Goal: Task Accomplishment & Management: Use online tool/utility

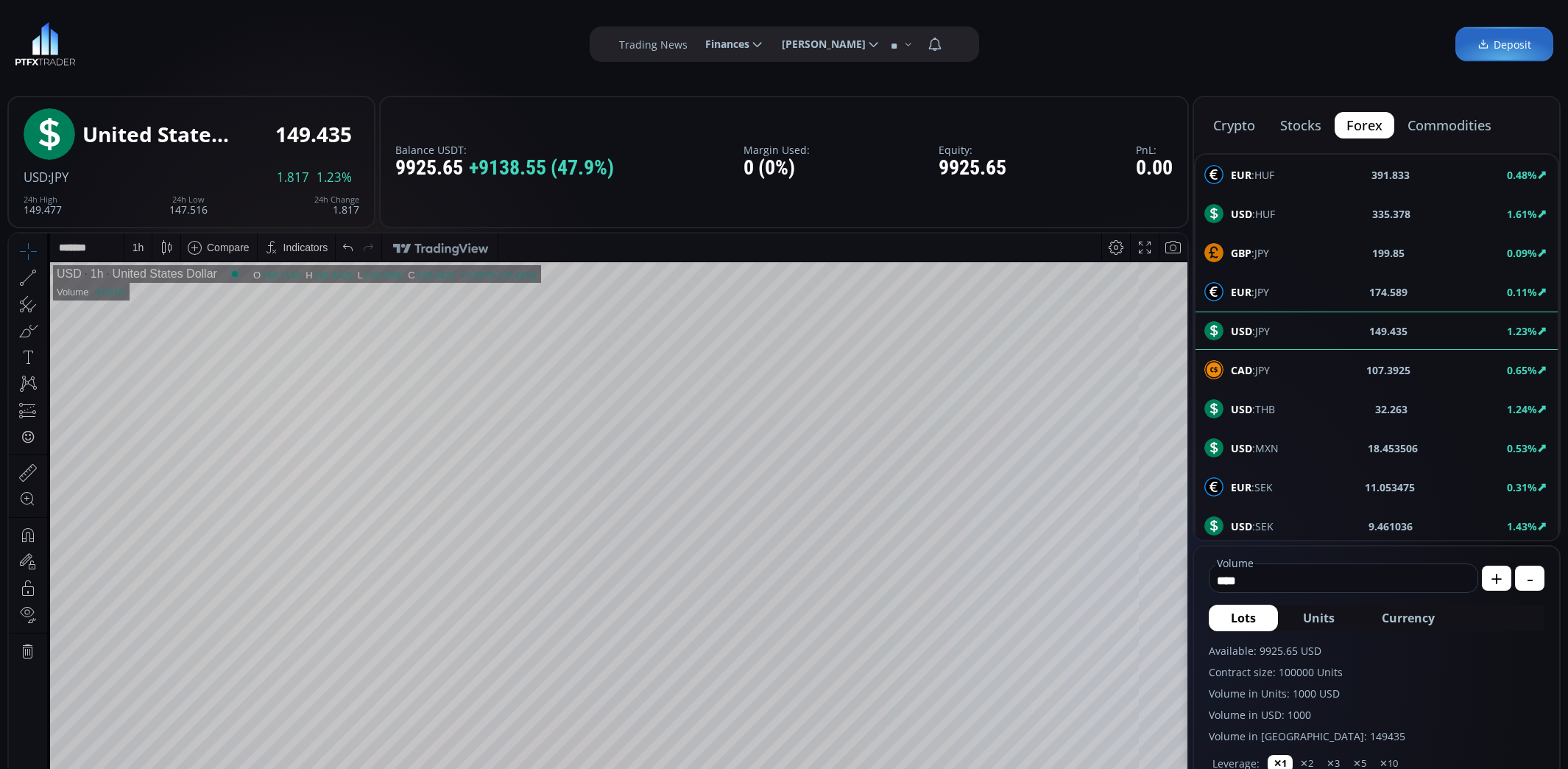
click at [1237, 126] on button "crypto" at bounding box center [1234, 125] width 65 height 26
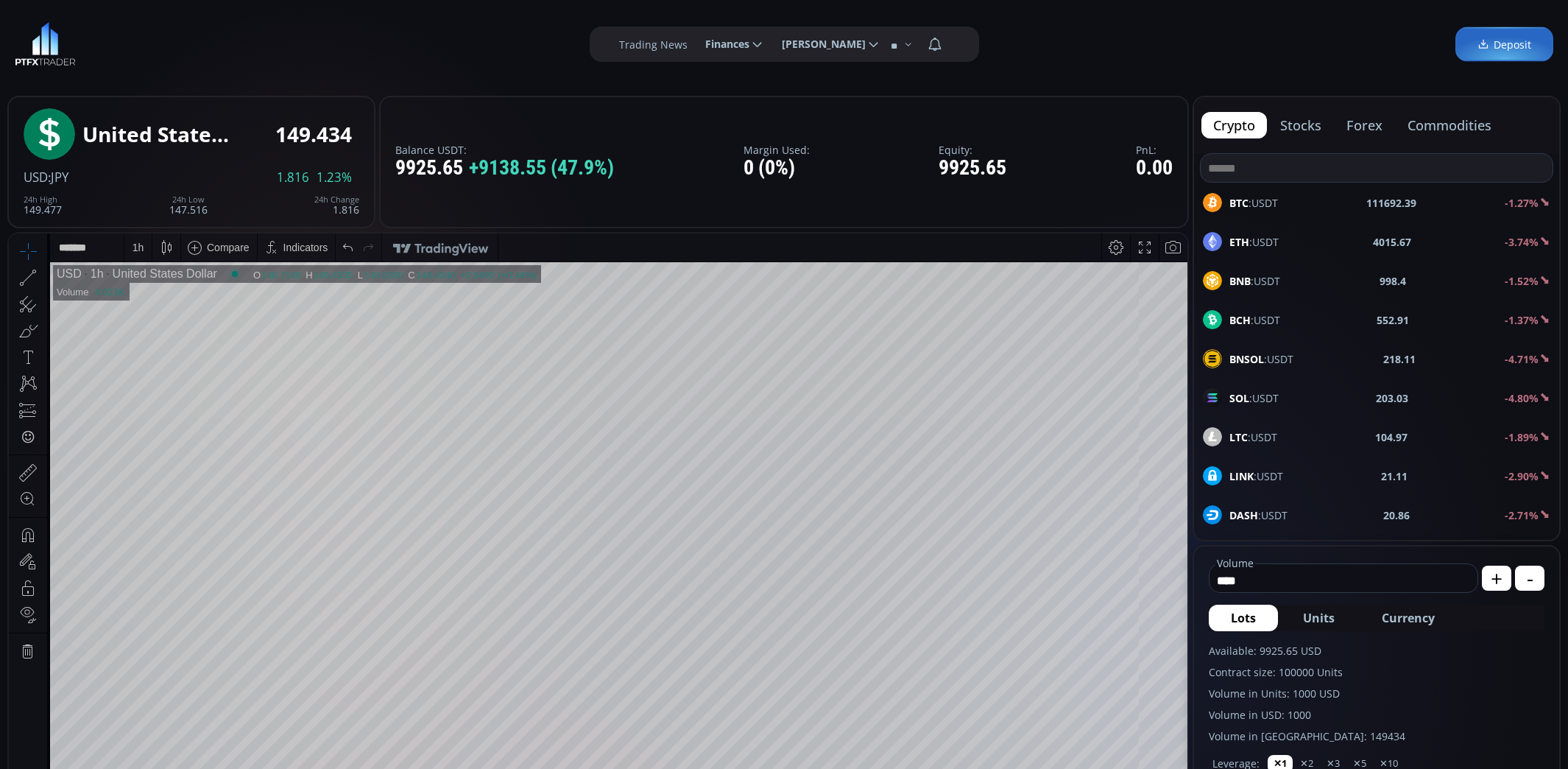
click at [1266, 203] on span "BTC :USDT" at bounding box center [1253, 203] width 49 height 16
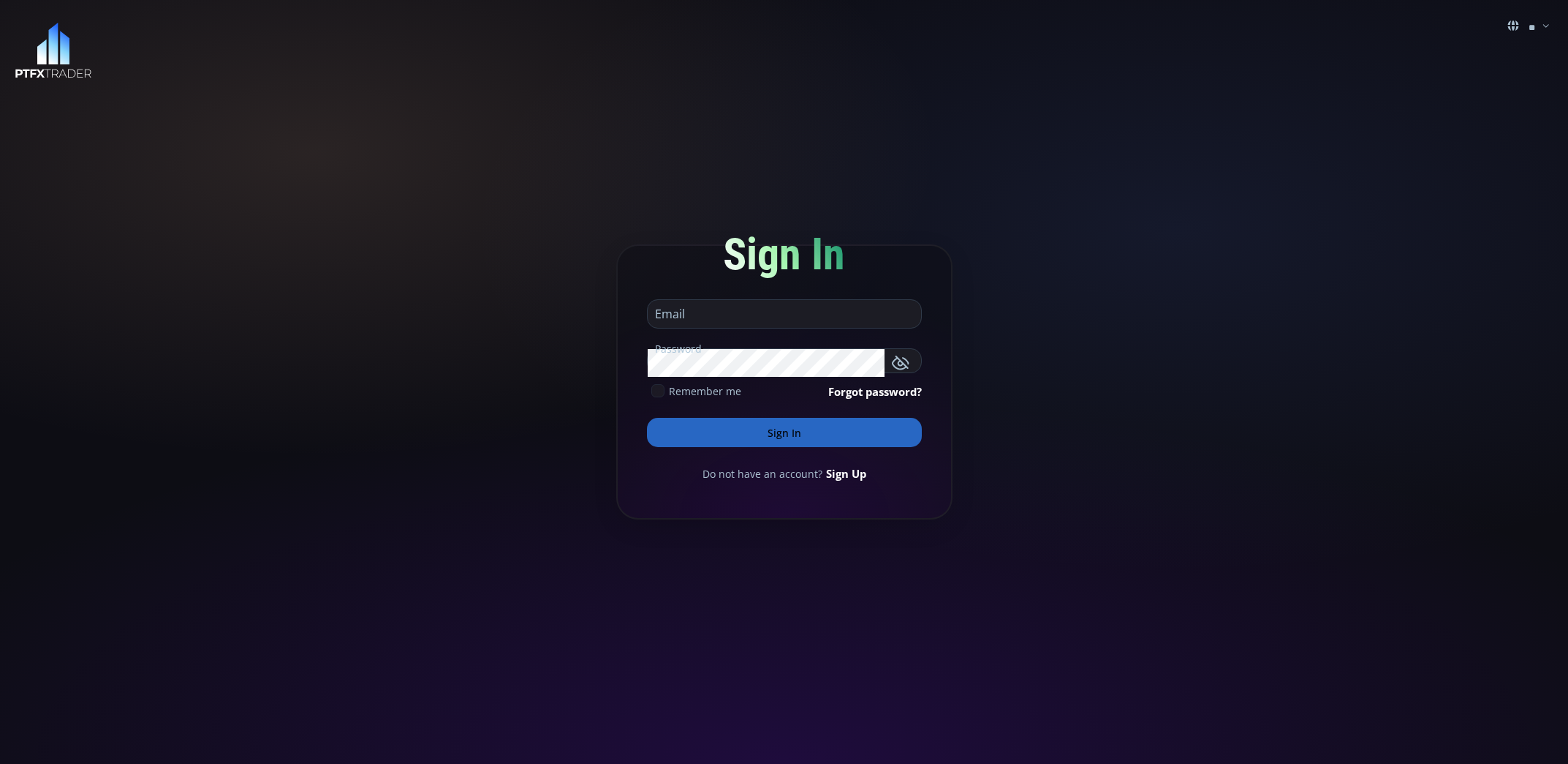
type input "**********"
click at [789, 433] on button "Sign In" at bounding box center [784, 432] width 275 height 29
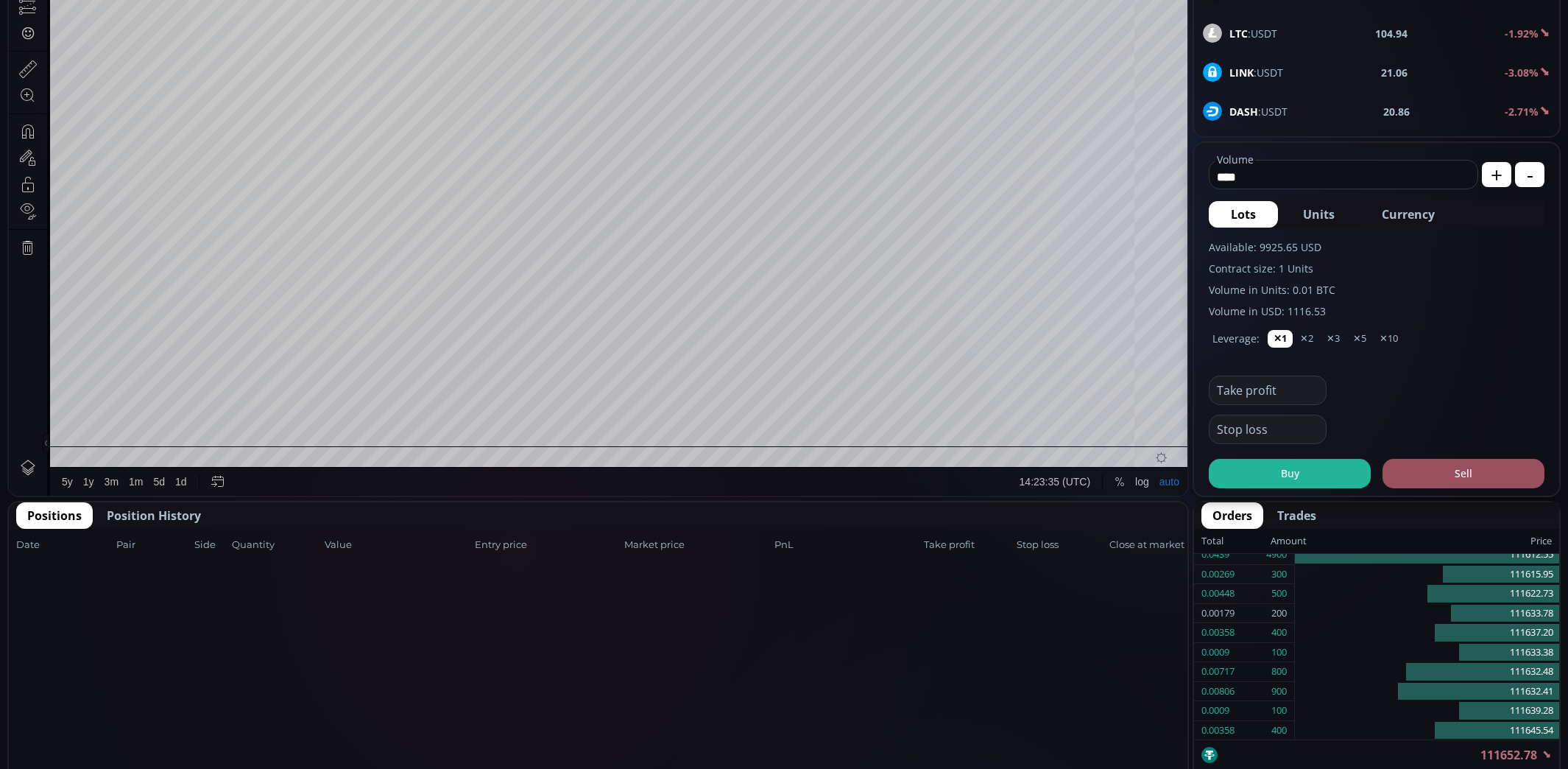
scroll to position [404, 0]
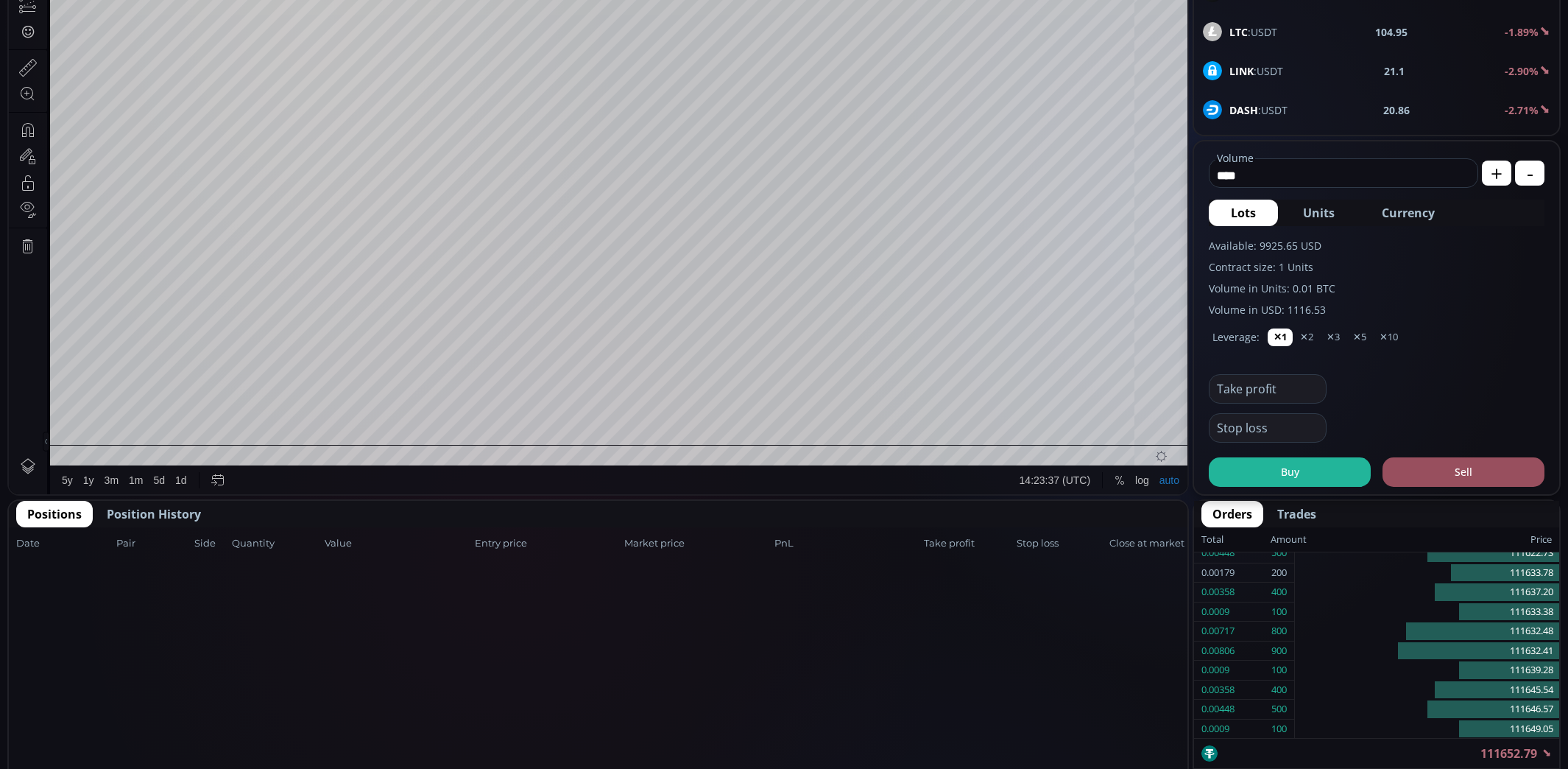
click at [163, 516] on span "Position History" at bounding box center [154, 514] width 95 height 18
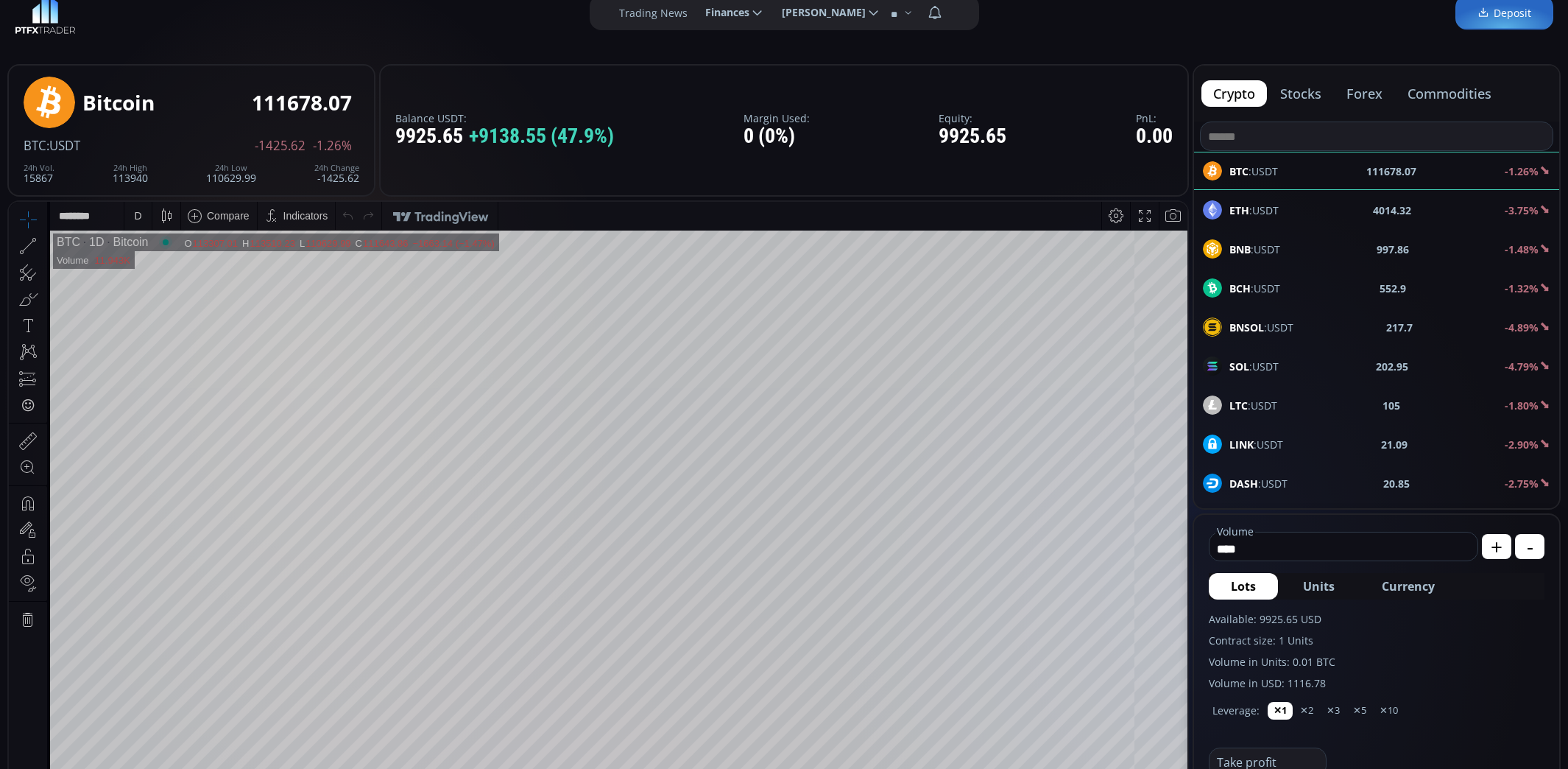
scroll to position [8, 0]
